Goal: Find specific page/section

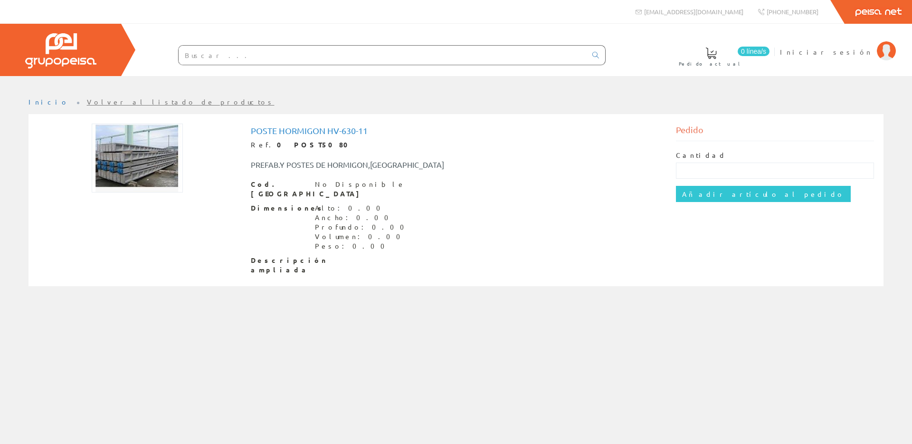
click at [144, 154] on img at bounding box center [137, 158] width 91 height 69
click at [382, 256] on div "Descripción ampliada" at bounding box center [456, 265] width 411 height 19
click at [87, 101] on link "Volver al listado de productos" at bounding box center [181, 101] width 188 height 9
